Goal: Book appointment/travel/reservation

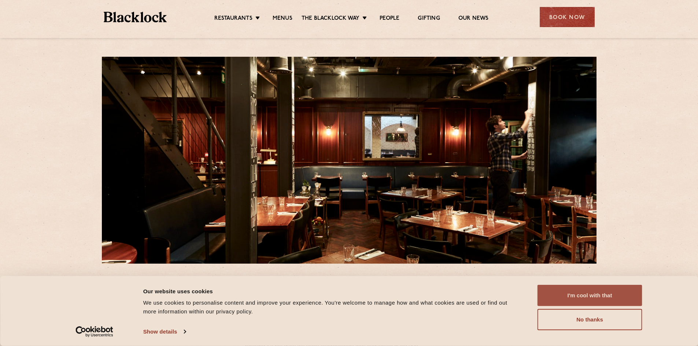
click at [597, 297] on button "I'm cool with that" at bounding box center [589, 295] width 105 height 21
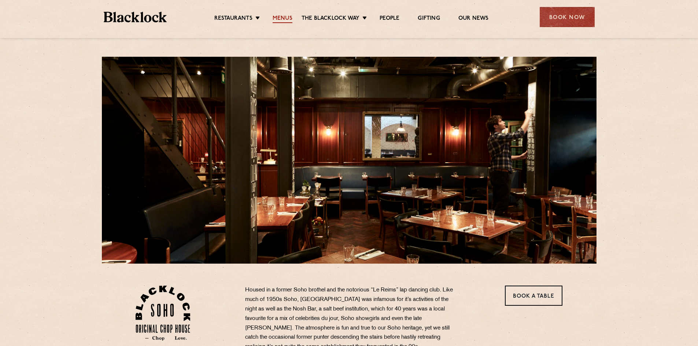
click at [285, 17] on link "Menus" at bounding box center [282, 19] width 20 height 8
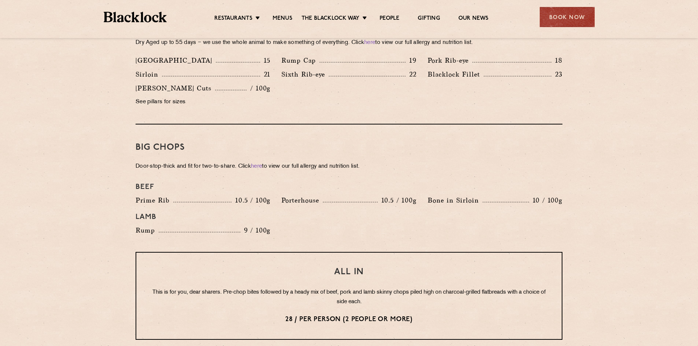
scroll to position [732, 0]
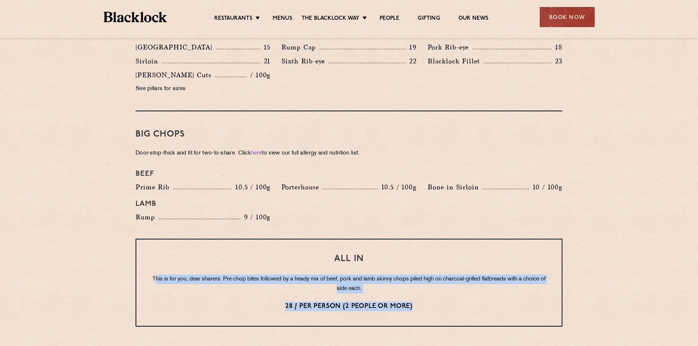
drag, startPoint x: 164, startPoint y: 270, endPoint x: 416, endPoint y: 301, distance: 253.2
click at [415, 301] on div "All In This is for you, dear sharers. Pre-chop bites followed by a heady mix of…" at bounding box center [349, 283] width 427 height 88
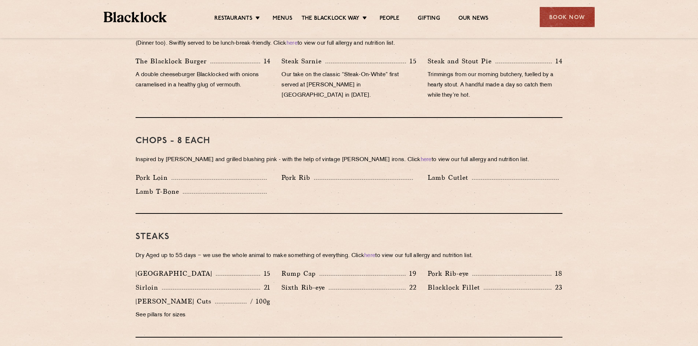
scroll to position [439, 0]
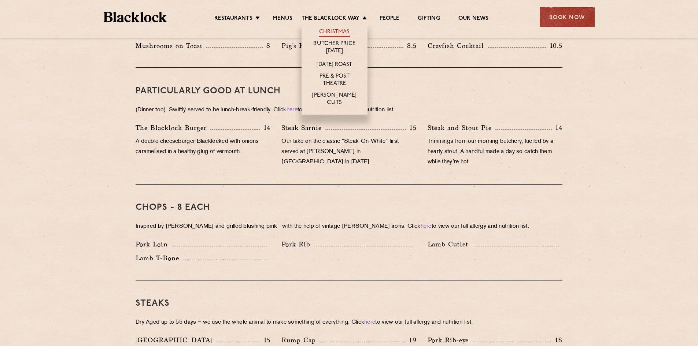
click at [339, 35] on link "Christmas" at bounding box center [334, 33] width 31 height 8
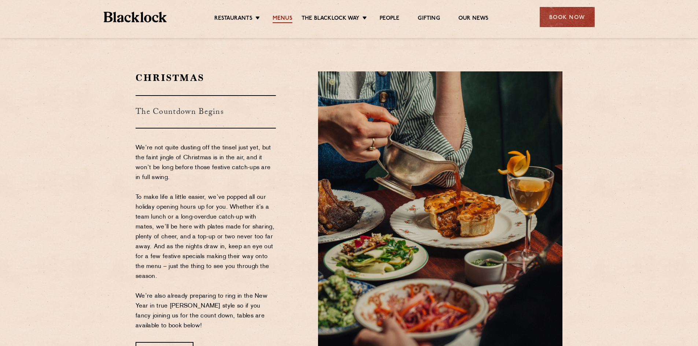
click at [279, 19] on link "Menus" at bounding box center [282, 19] width 20 height 8
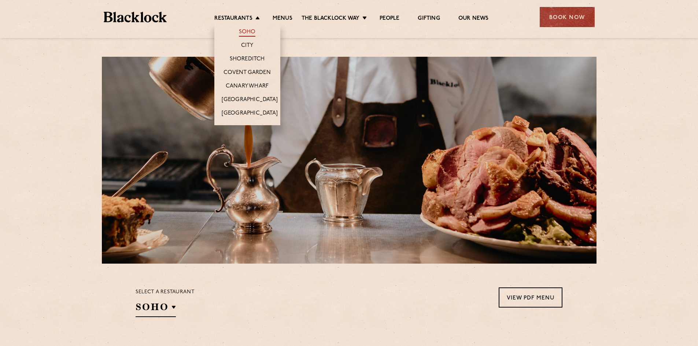
click at [245, 32] on link "Soho" at bounding box center [247, 33] width 17 height 8
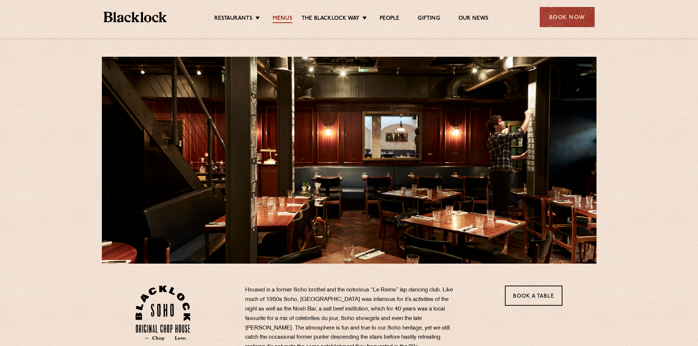
click at [280, 16] on link "Menus" at bounding box center [282, 19] width 20 height 8
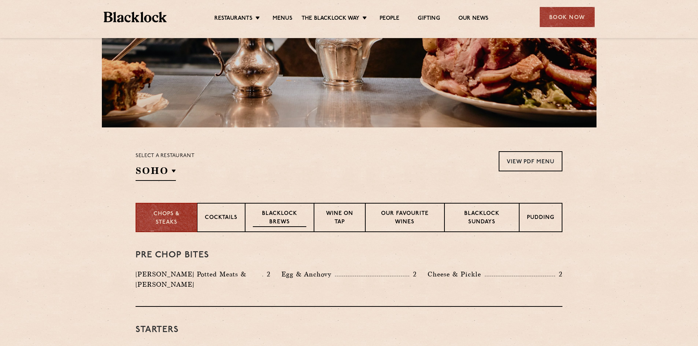
scroll to position [146, 0]
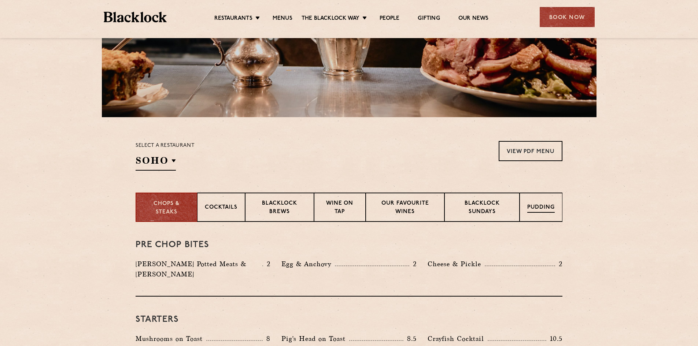
click at [531, 207] on p "Pudding" at bounding box center [540, 208] width 27 height 9
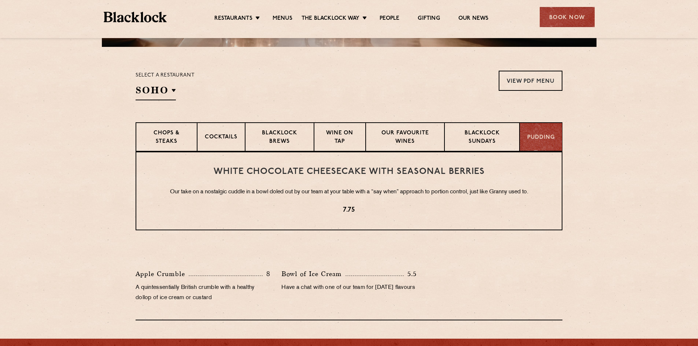
scroll to position [256, 0]
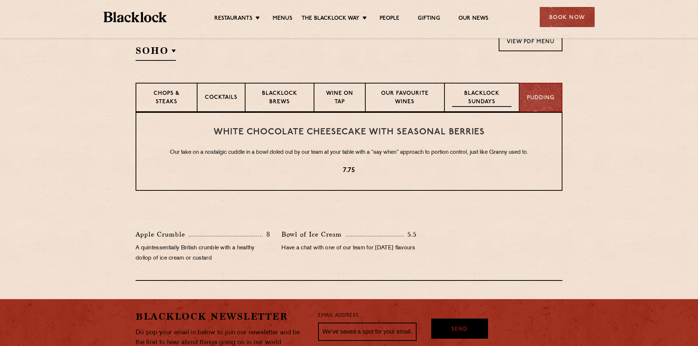
click at [474, 96] on p "Blacklock Sundays" at bounding box center [481, 98] width 59 height 17
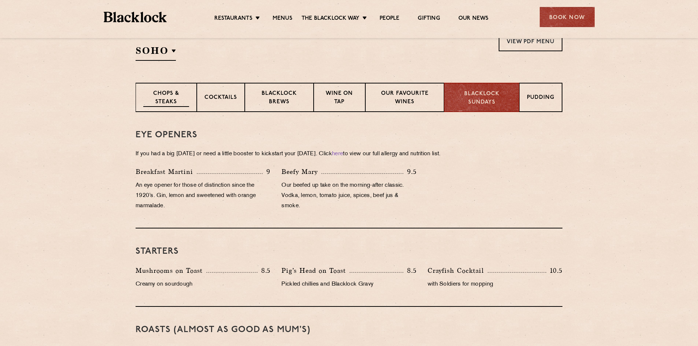
click at [171, 105] on p "Chops & Steaks" at bounding box center [166, 98] width 46 height 17
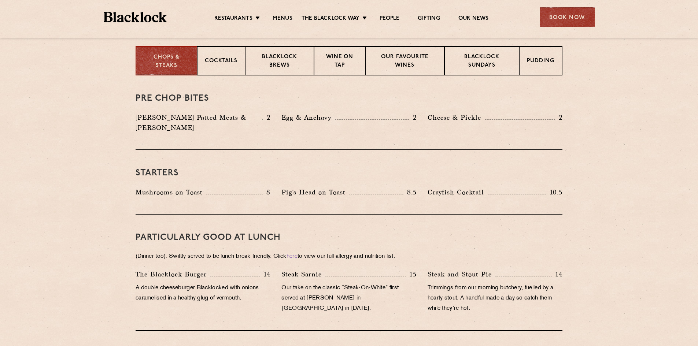
scroll to position [330, 0]
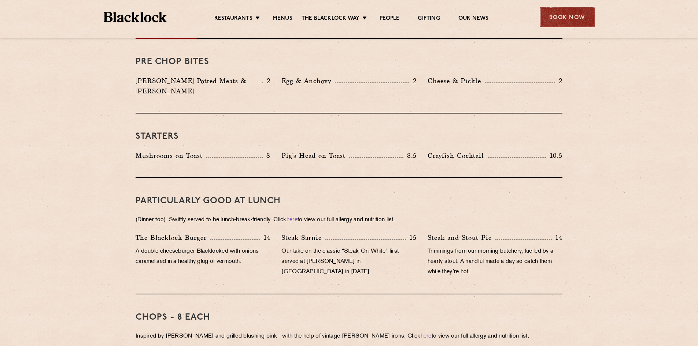
click at [558, 14] on div "Book Now" at bounding box center [566, 17] width 55 height 20
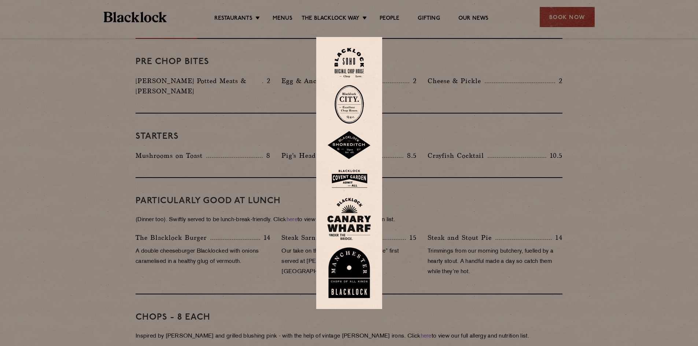
click at [358, 61] on img at bounding box center [348, 63] width 29 height 30
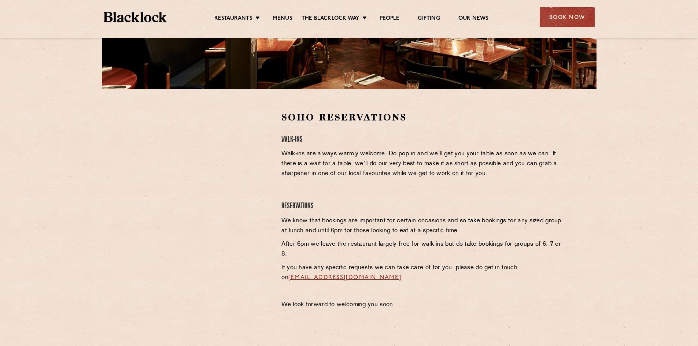
scroll to position [183, 0]
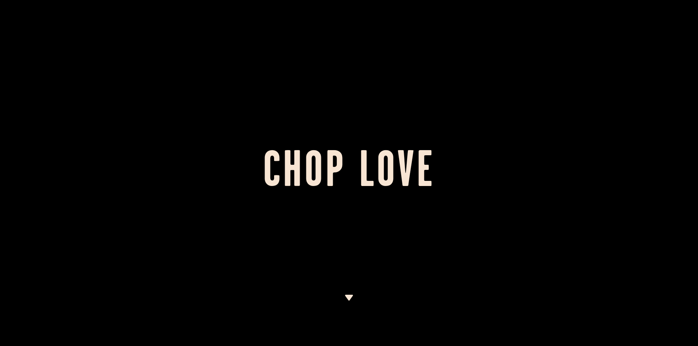
click at [347, 297] on img at bounding box center [348, 298] width 9 height 6
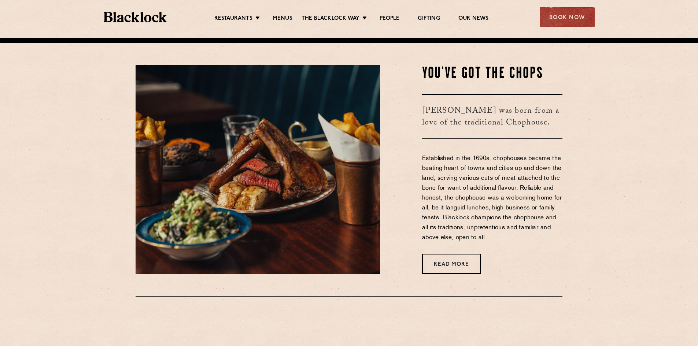
scroll to position [308, 0]
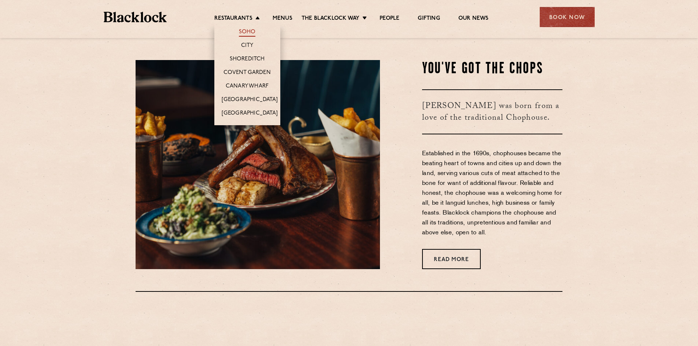
click at [247, 33] on link "Soho" at bounding box center [247, 33] width 17 height 8
click at [237, 85] on link "Canary Wharf" at bounding box center [247, 87] width 43 height 8
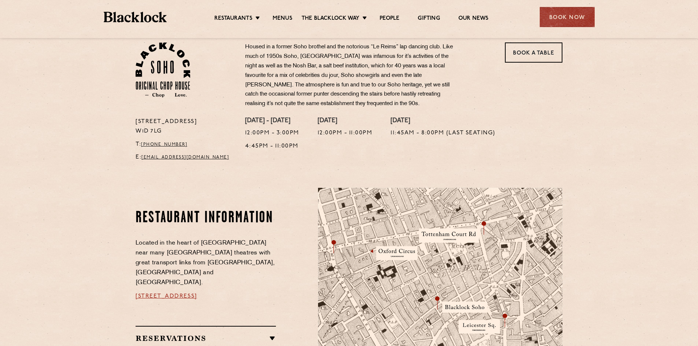
scroll to position [256, 0]
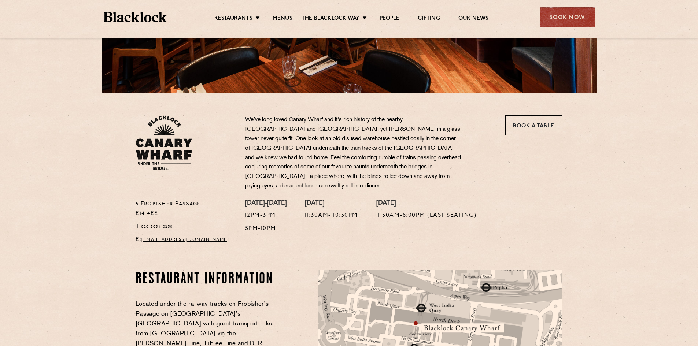
scroll to position [183, 0]
